Goal: Information Seeking & Learning: Learn about a topic

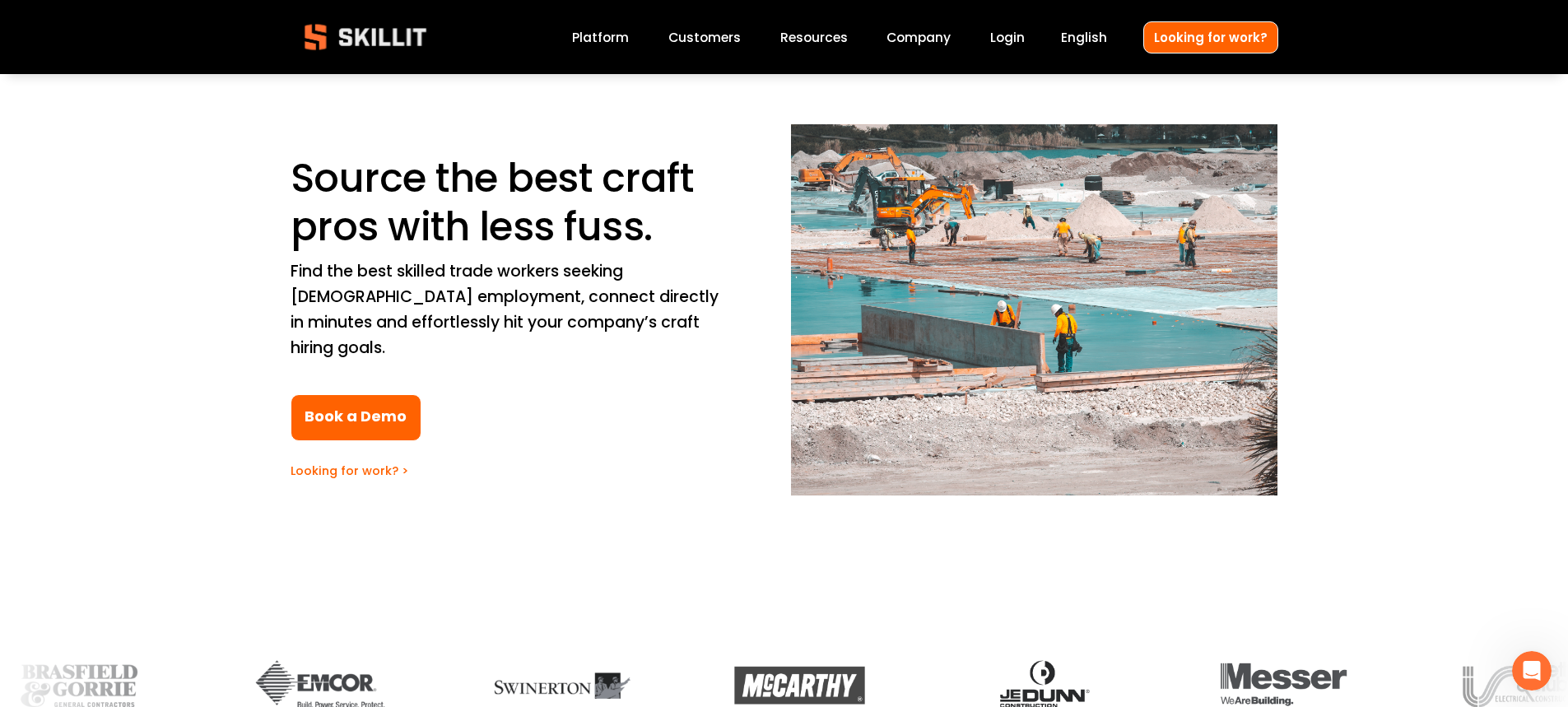
scroll to position [82, 0]
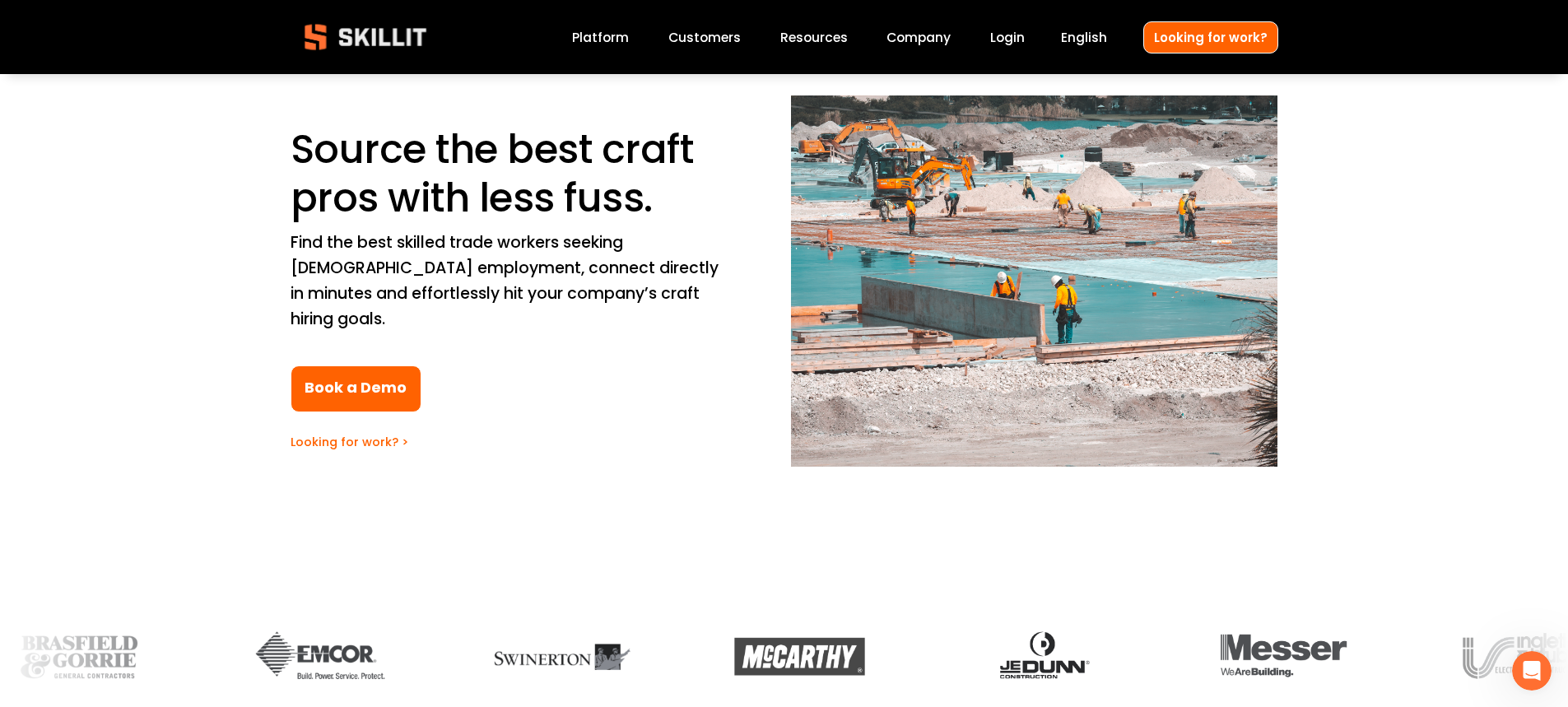
click at [622, 37] on link "Platform" at bounding box center [600, 37] width 57 height 22
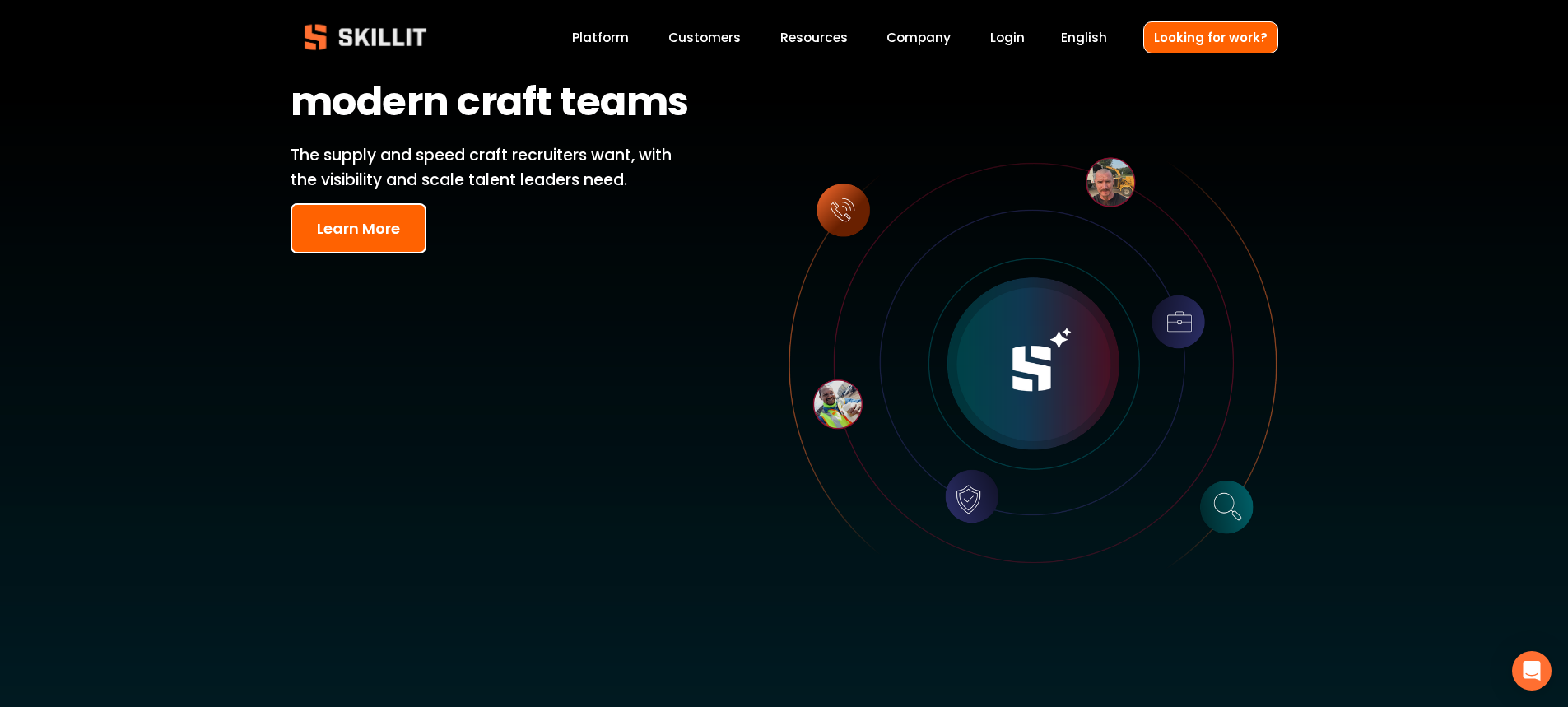
scroll to position [82, 0]
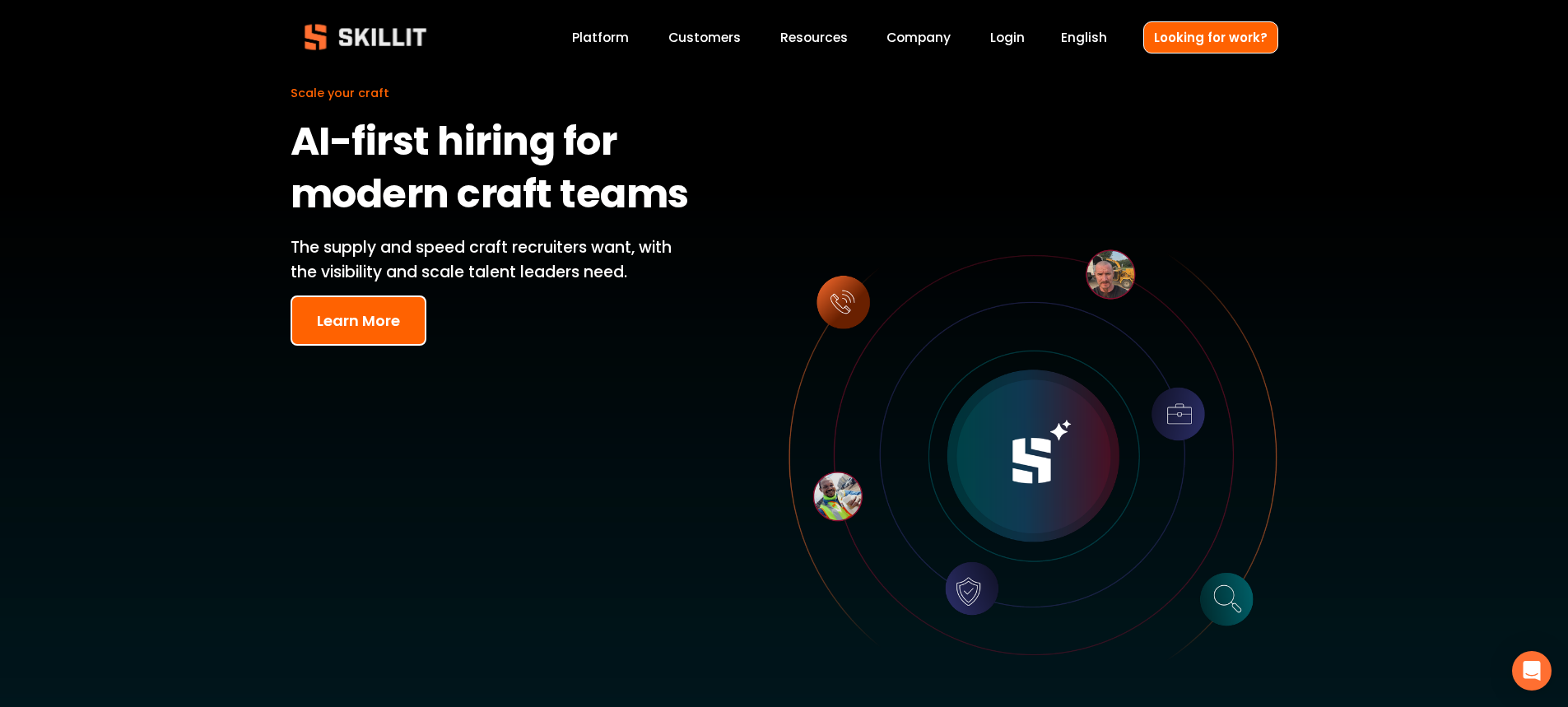
click at [362, 317] on button "Learn More" at bounding box center [358, 321] width 136 height 51
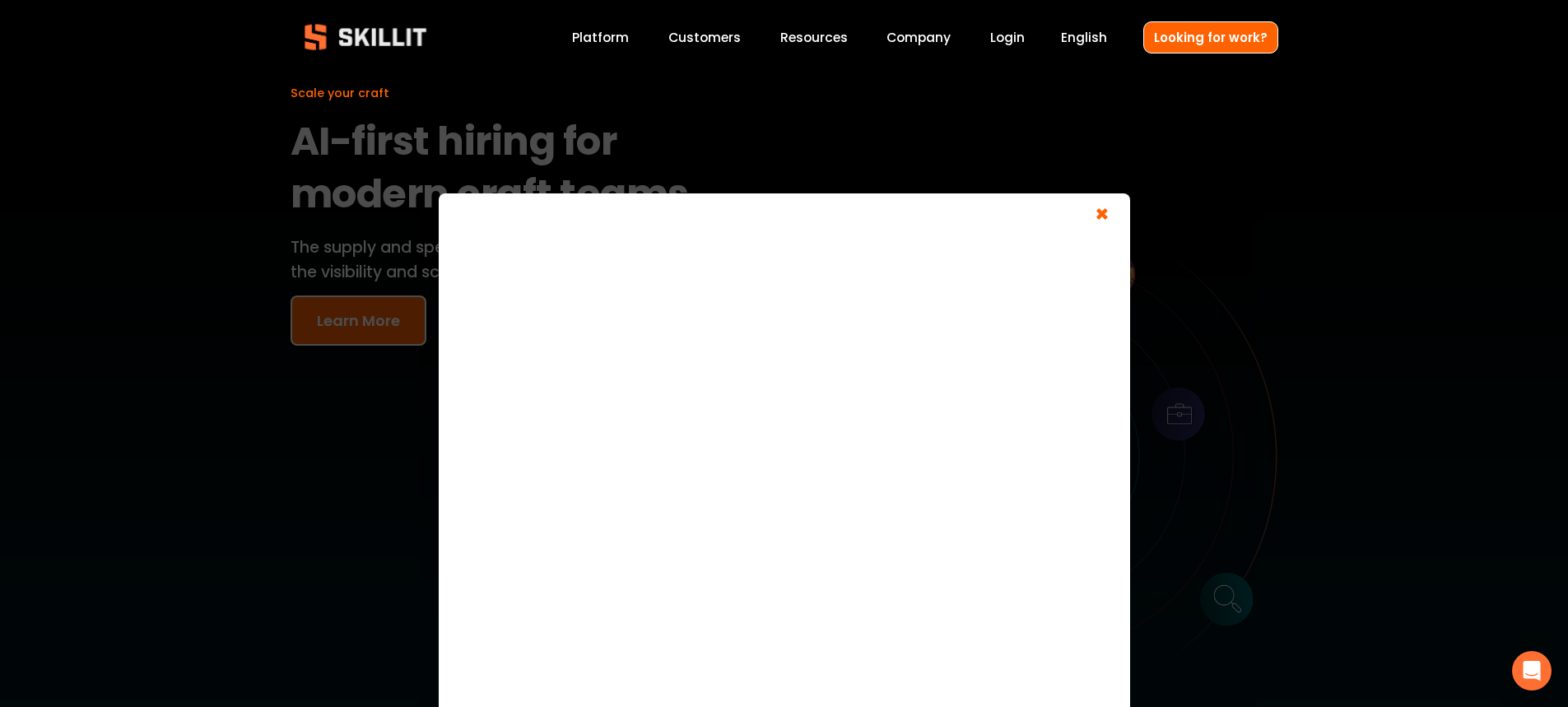
click at [1108, 214] on span "×" at bounding box center [1102, 216] width 31 height 31
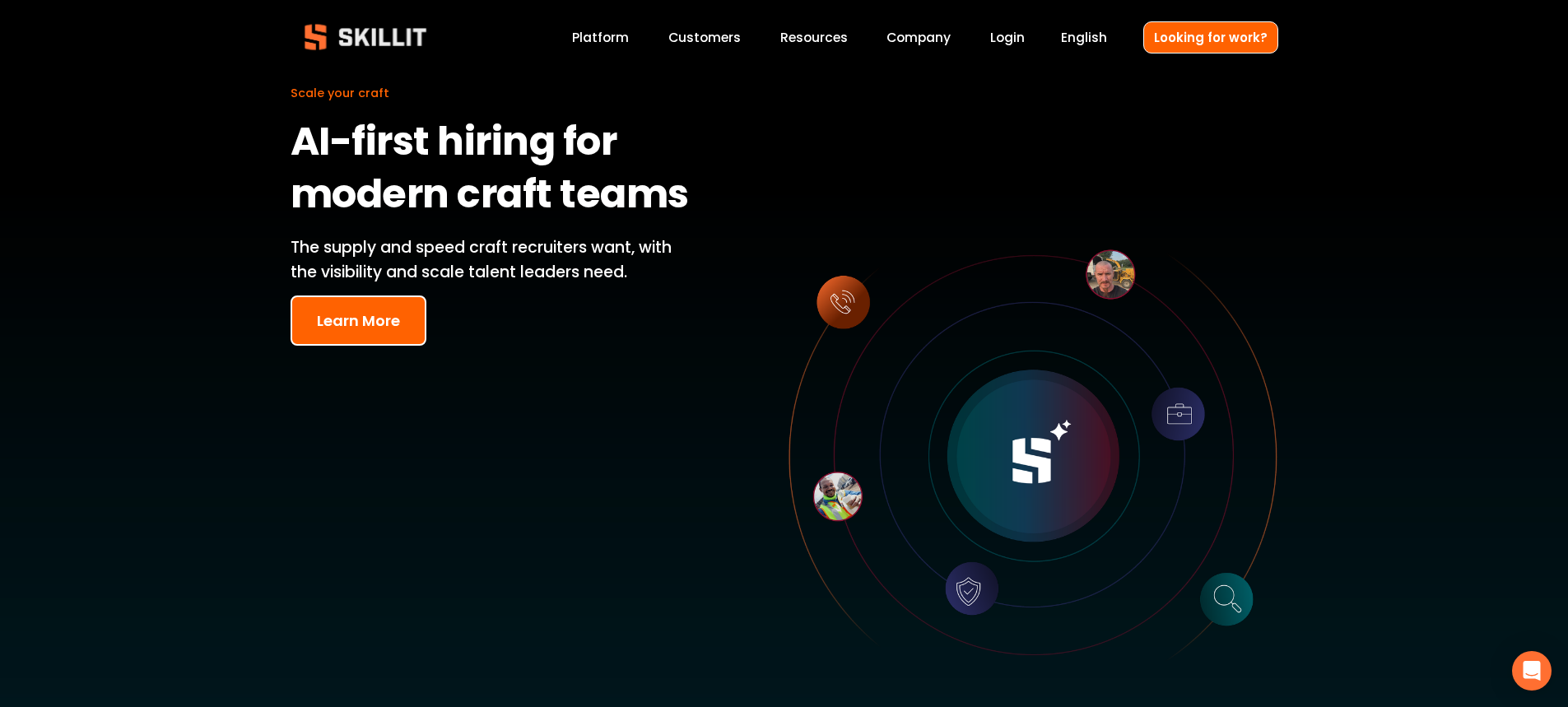
click at [0, 0] on span "Pricing" at bounding box center [0, 0] width 0 height 0
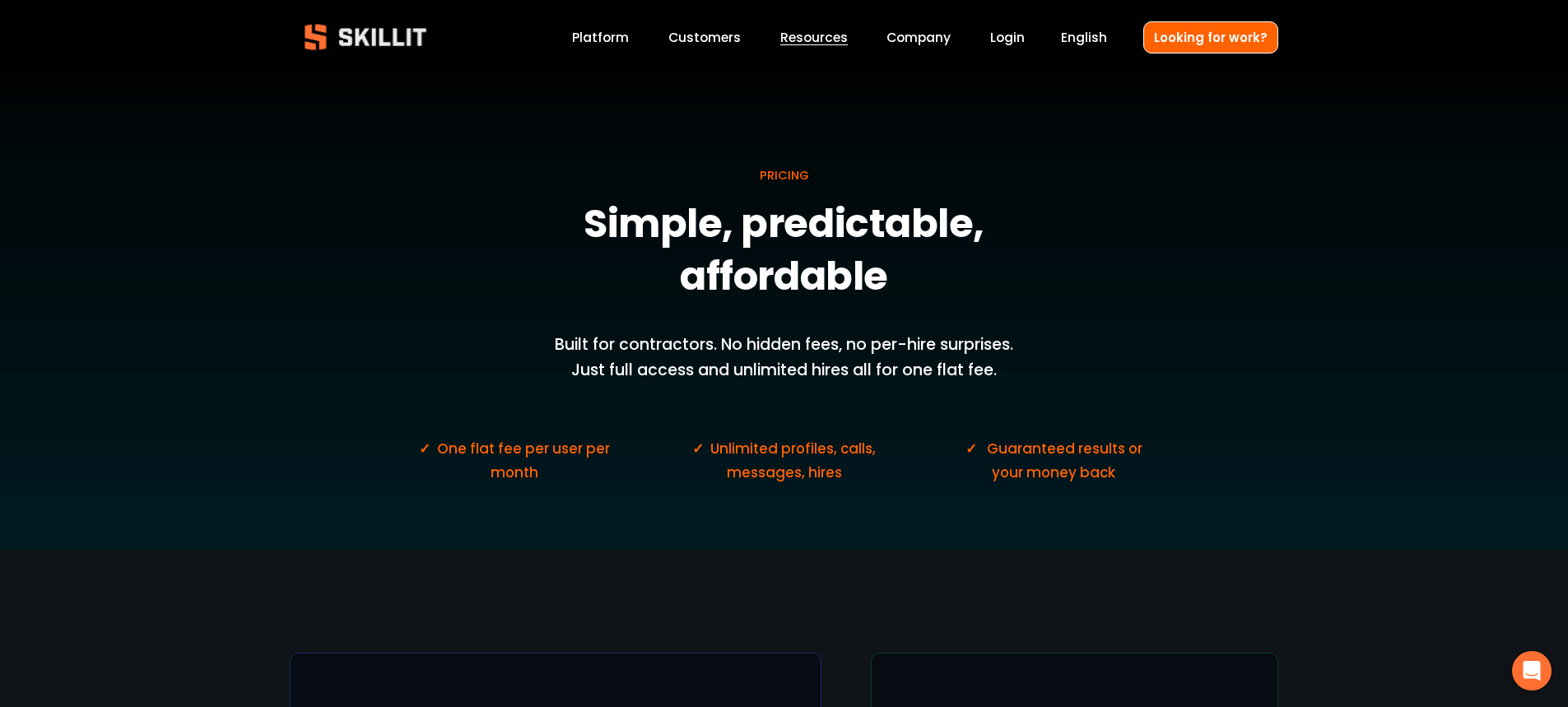
click at [909, 34] on link "Company" at bounding box center [919, 37] width 65 height 22
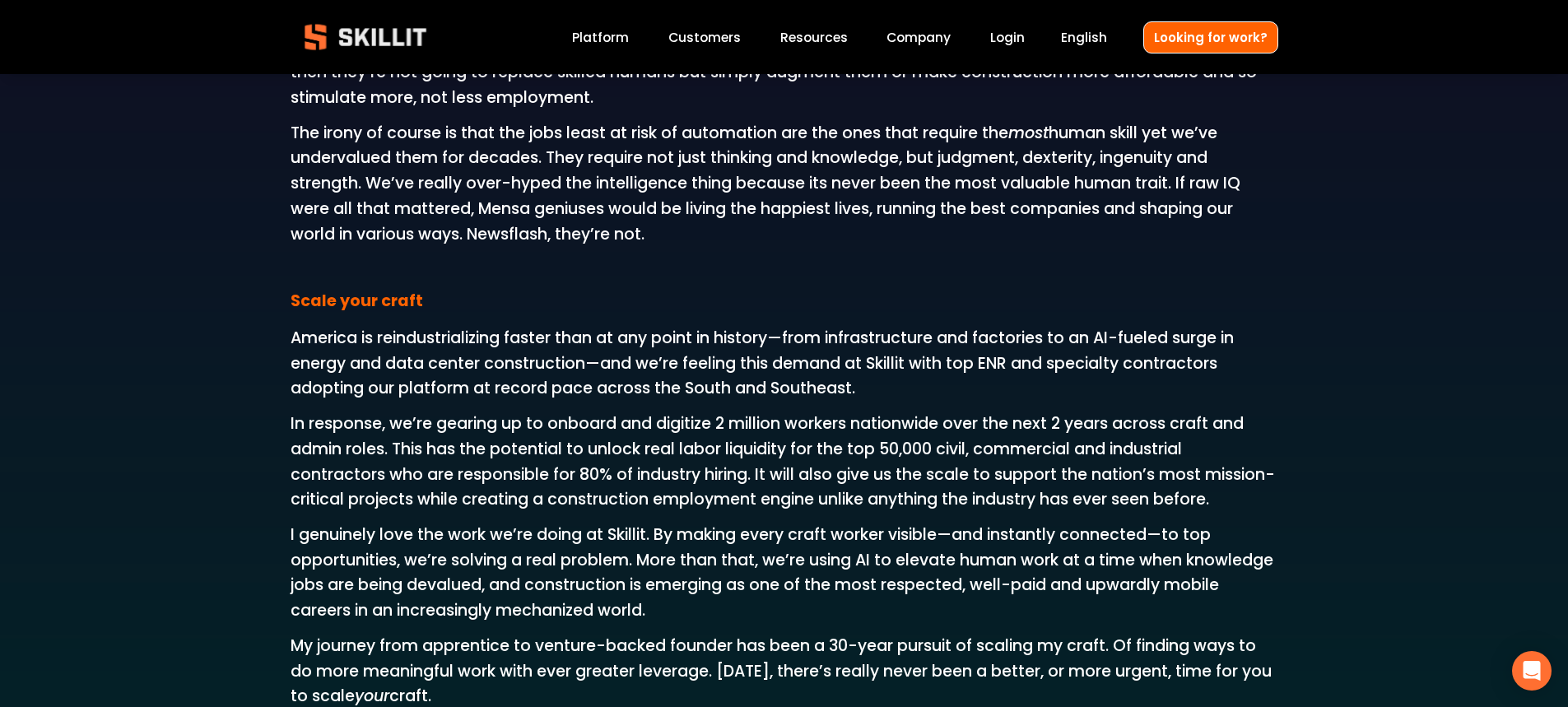
scroll to position [2469, 0]
click at [0, 0] on span "Blog" at bounding box center [0, 0] width 0 height 0
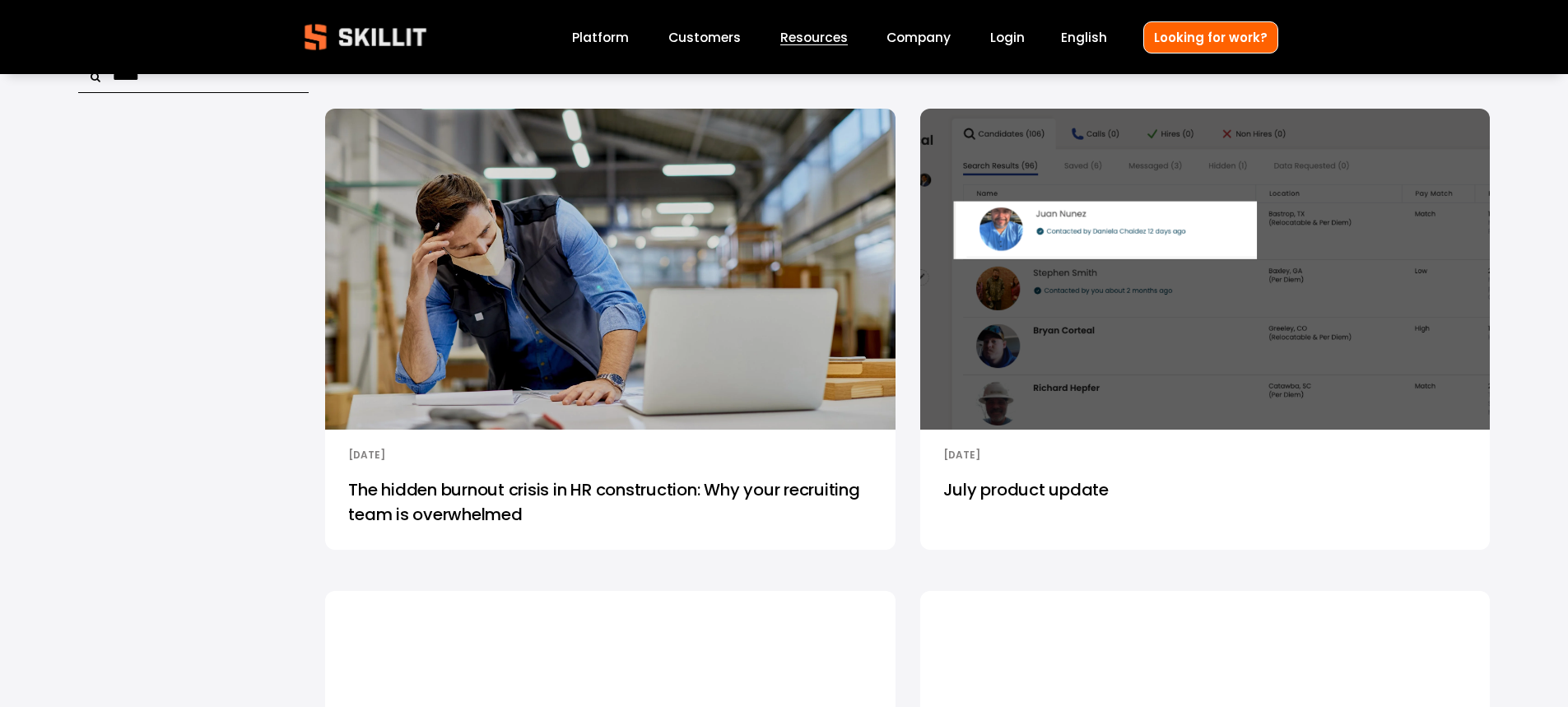
scroll to position [576, 0]
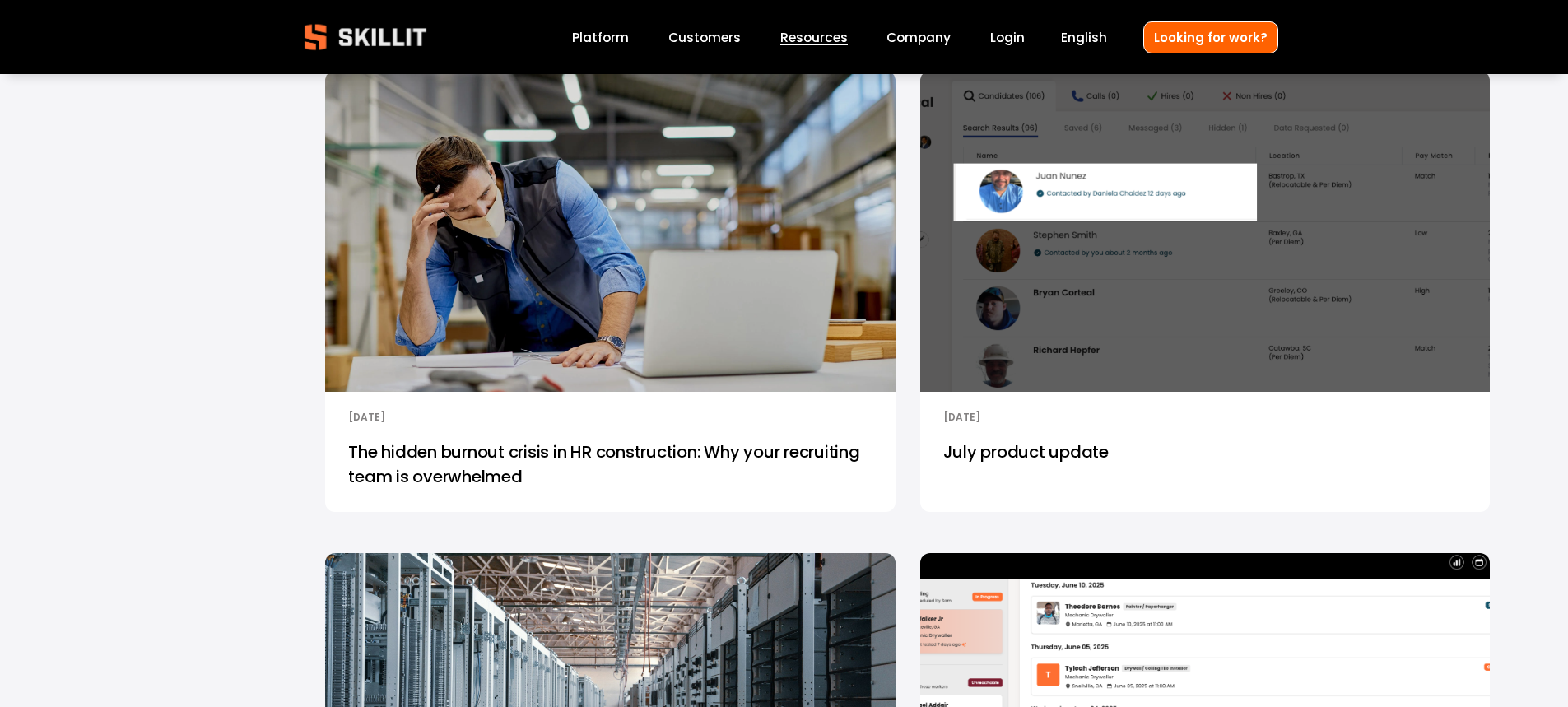
click at [758, 454] on link "The hidden burnout crisis in HR construction: Why your recruiting team is overw…" at bounding box center [610, 468] width 570 height 85
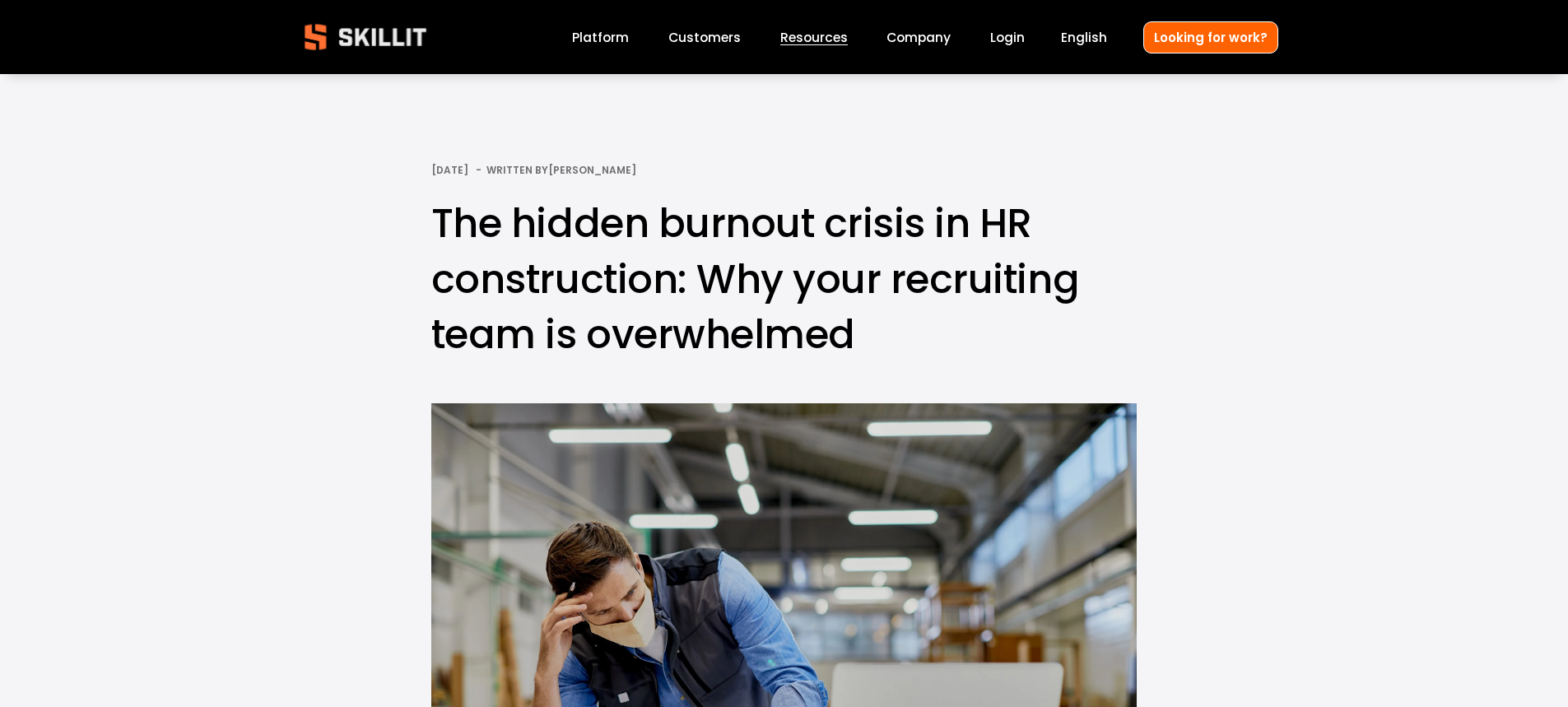
click at [0, 0] on span "Blog" at bounding box center [0, 0] width 0 height 0
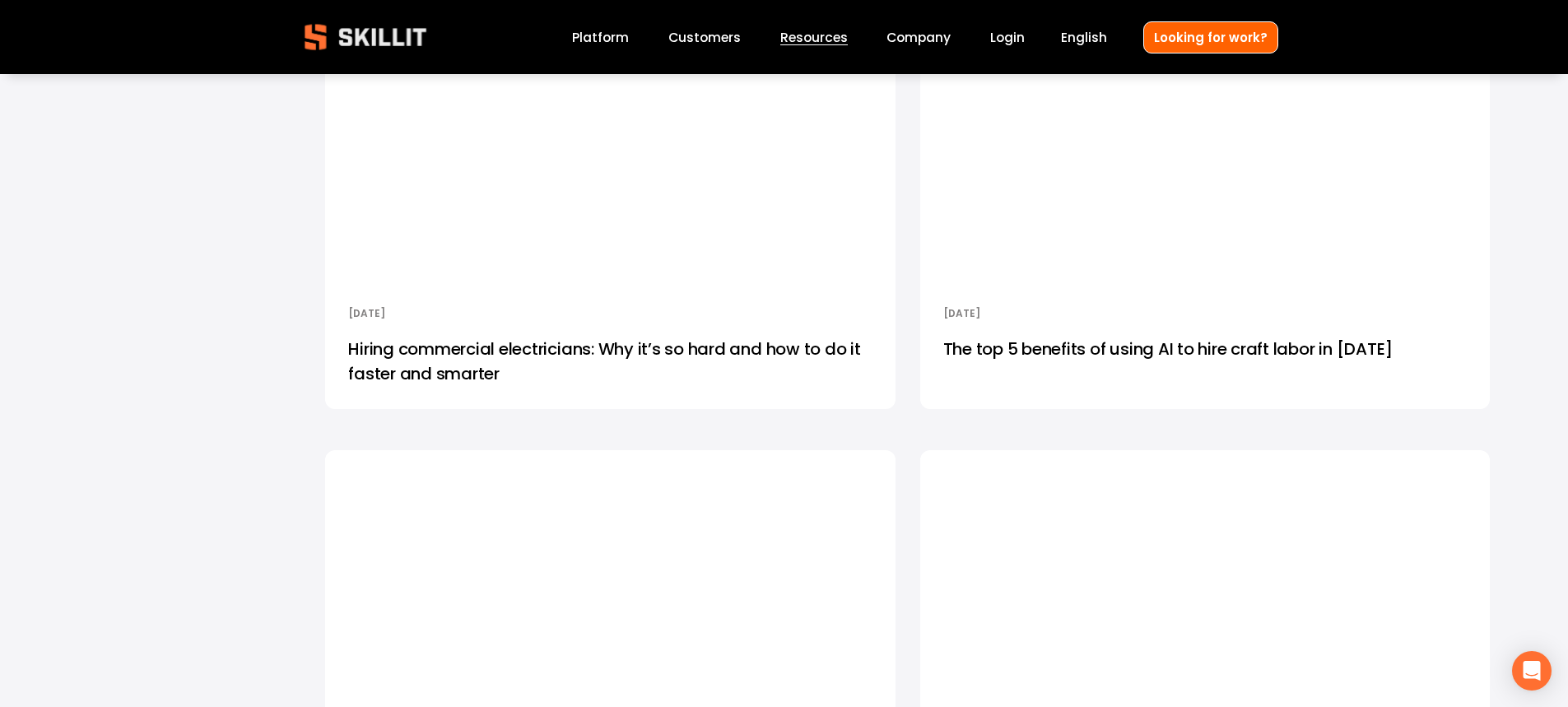
scroll to position [2140, 0]
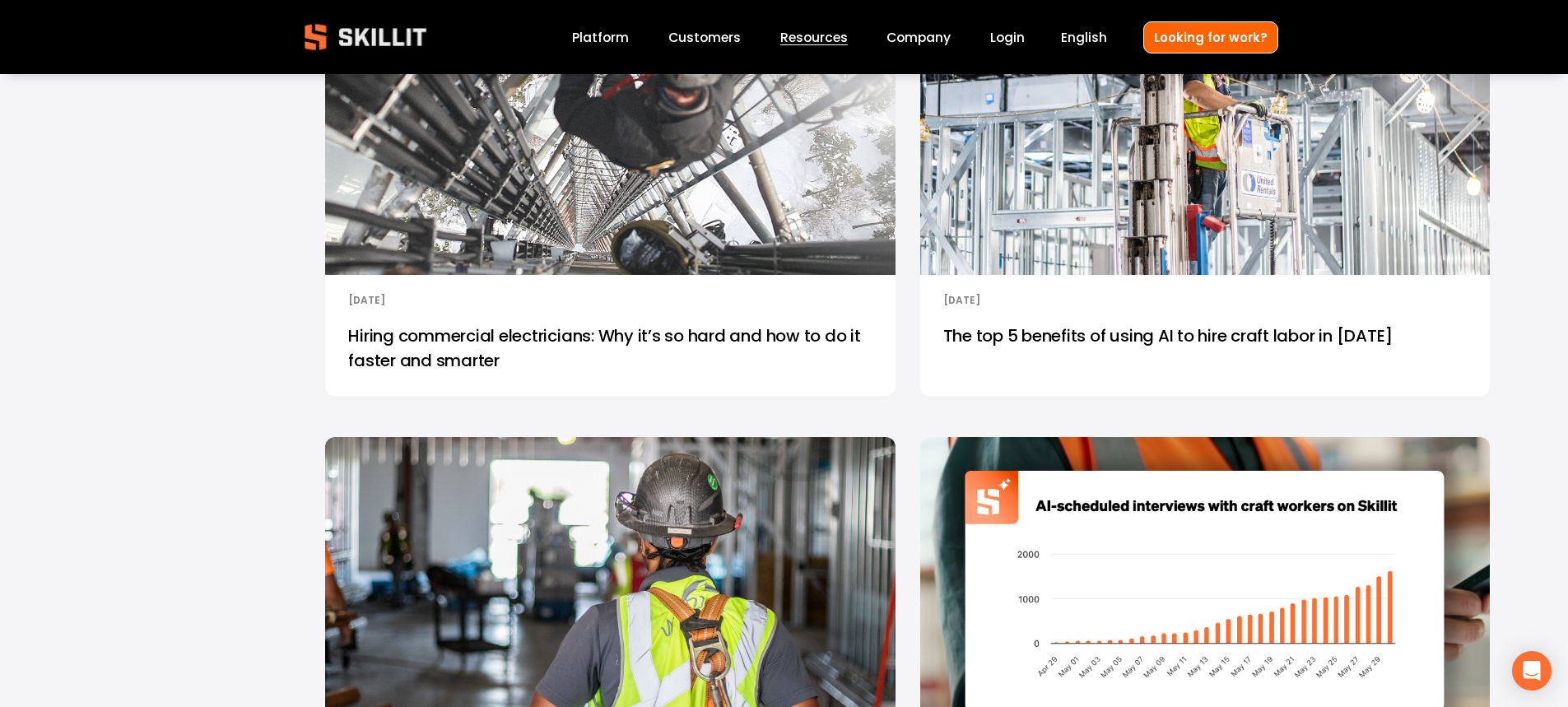
click at [635, 331] on link "Hiring commercial electricians: Why it’s so hard and how to do it faster and sm…" at bounding box center [610, 352] width 570 height 85
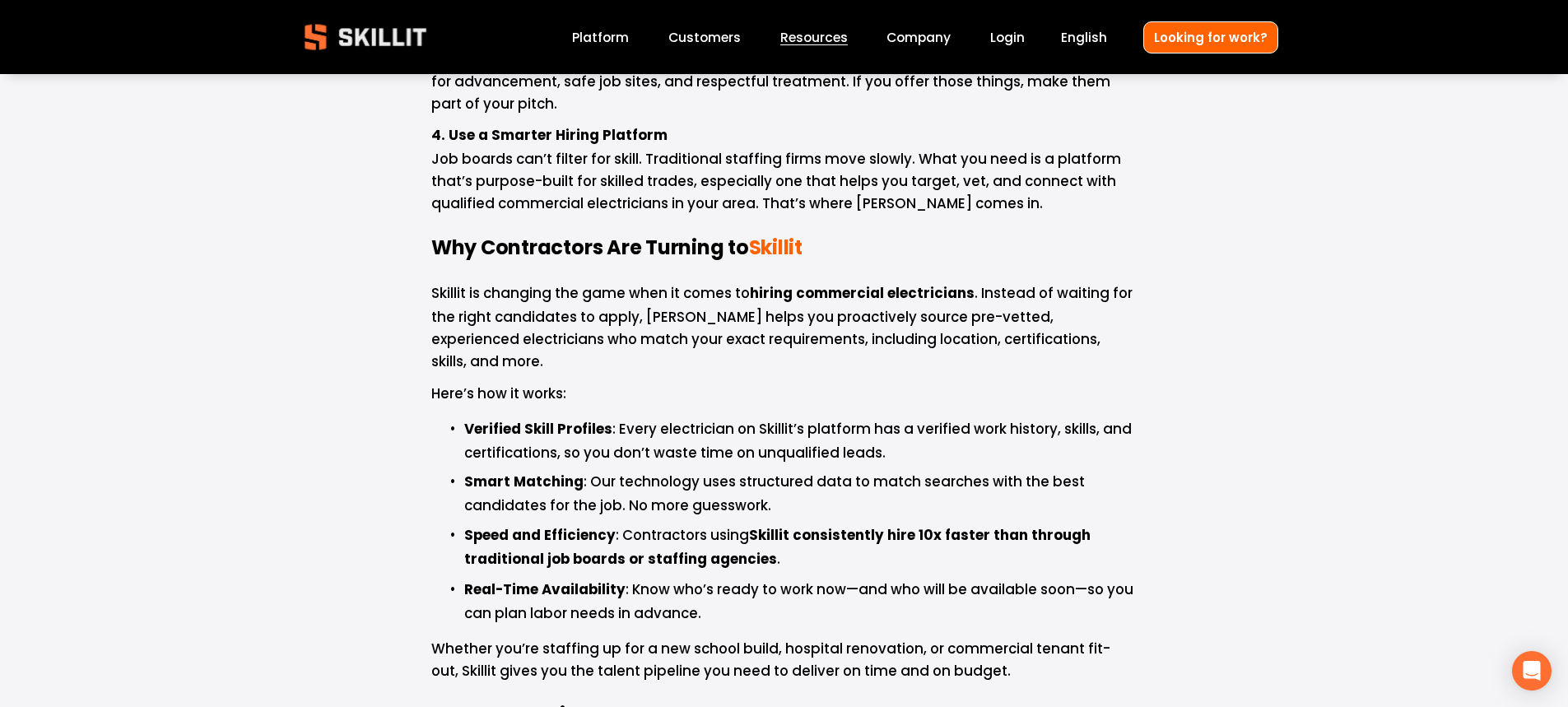
scroll to position [2057, 0]
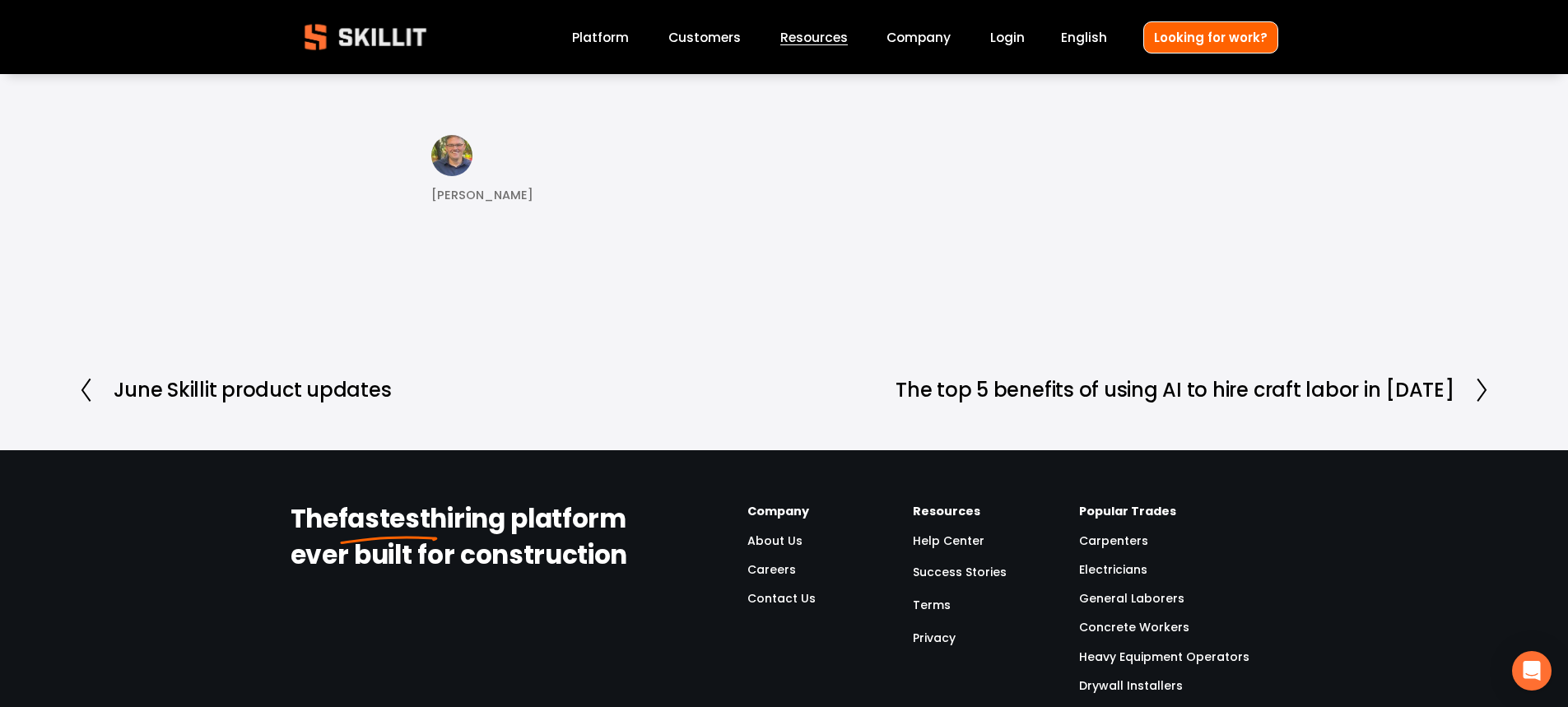
scroll to position [3045, 0]
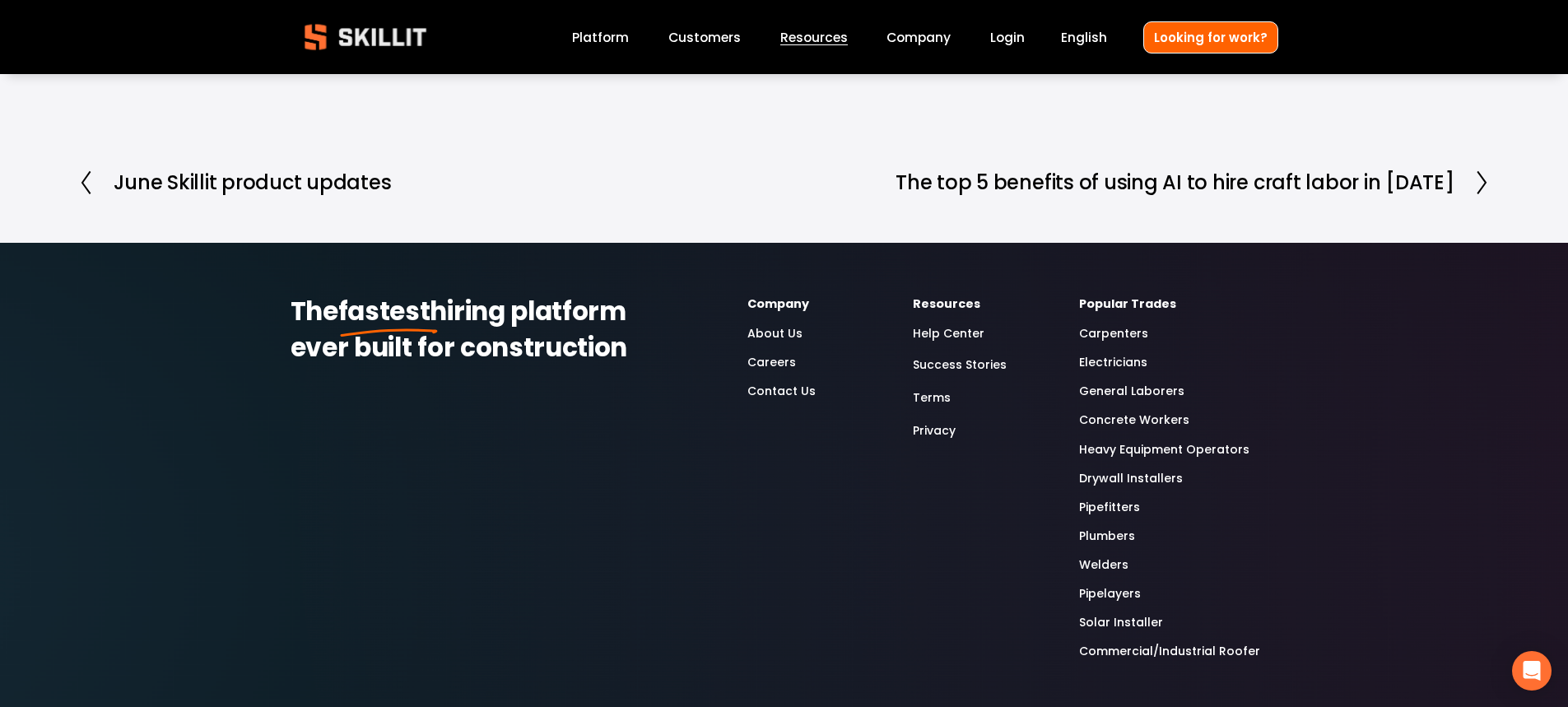
click at [775, 382] on link "Contact Us" at bounding box center [781, 391] width 68 height 19
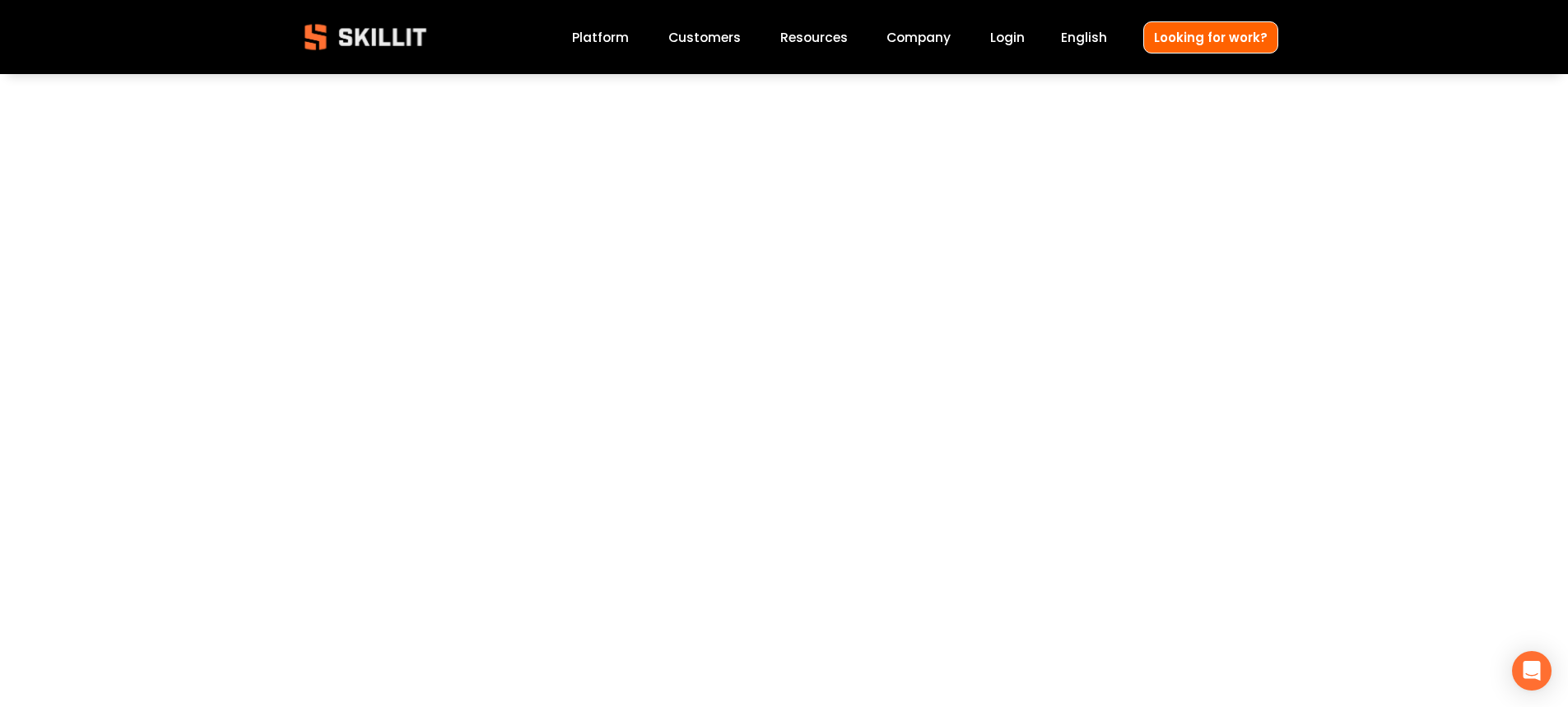
scroll to position [823, 0]
click at [351, 38] on img at bounding box center [365, 37] width 150 height 50
